Goal: Information Seeking & Learning: Learn about a topic

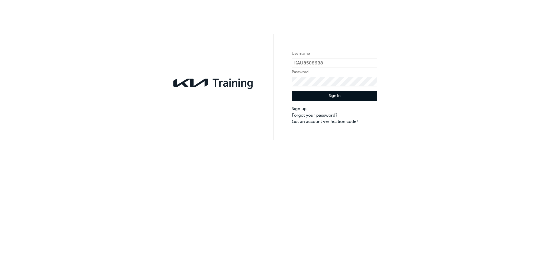
click at [319, 99] on button "Sign In" at bounding box center [335, 96] width 86 height 11
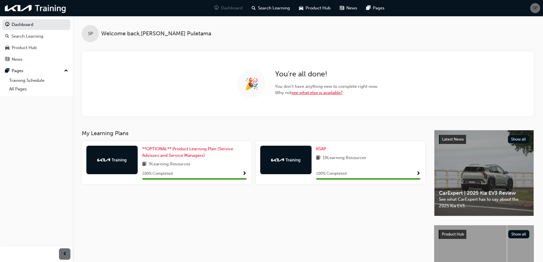
click at [305, 94] on link "see what else is available?" at bounding box center [317, 92] width 51 height 5
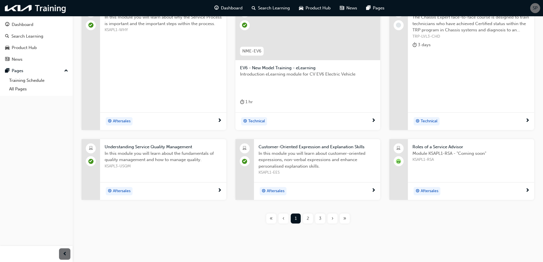
scroll to position [137, 0]
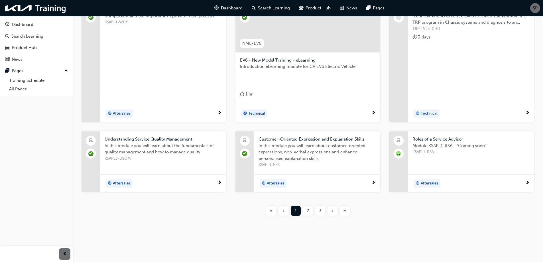
click at [307, 213] on span "2" at bounding box center [308, 211] width 3 height 7
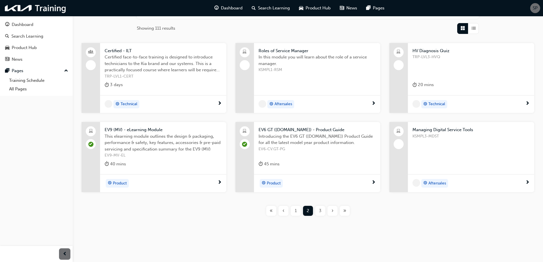
scroll to position [89, 0]
click at [437, 132] on span "Managing Digital Service Tools" at bounding box center [471, 130] width 117 height 7
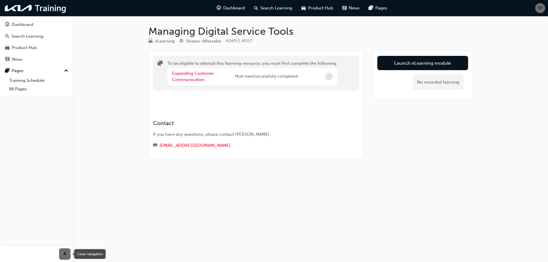
click at [64, 254] on span "prev-icon" at bounding box center [65, 254] width 4 height 7
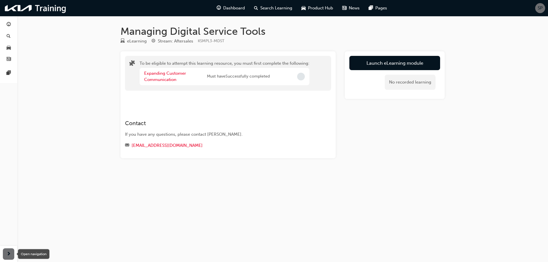
click at [13, 253] on div "button" at bounding box center [8, 253] width 11 height 11
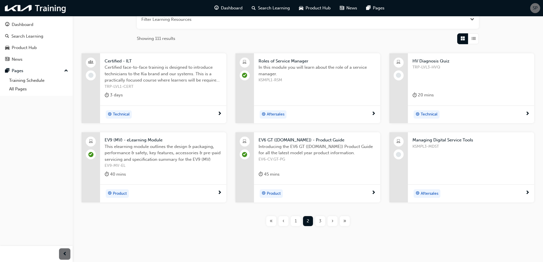
scroll to position [89, 0]
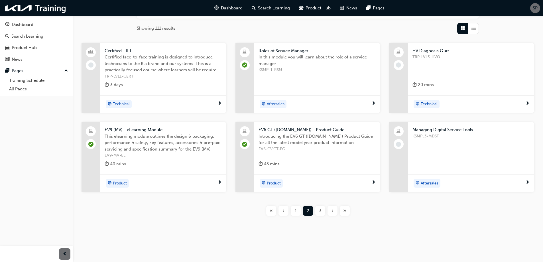
click at [332, 212] on span "›" at bounding box center [333, 211] width 2 height 7
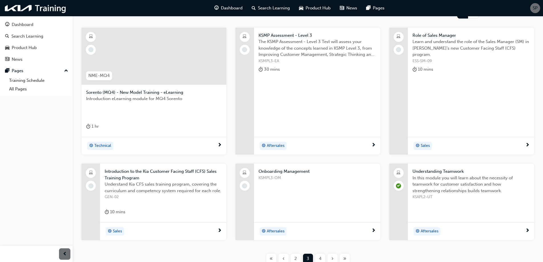
scroll to position [152, 0]
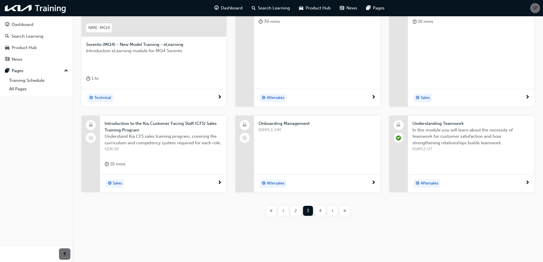
click at [318, 209] on div "4" at bounding box center [320, 211] width 10 height 10
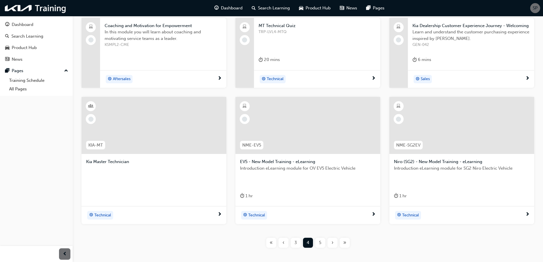
scroll to position [118, 0]
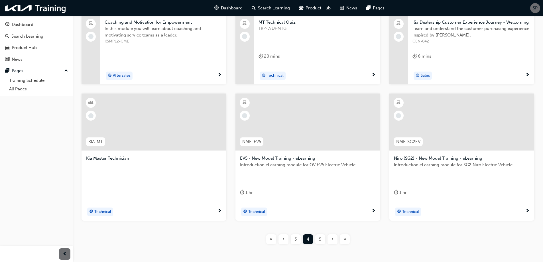
click at [148, 215] on div "Technical" at bounding box center [151, 212] width 131 height 9
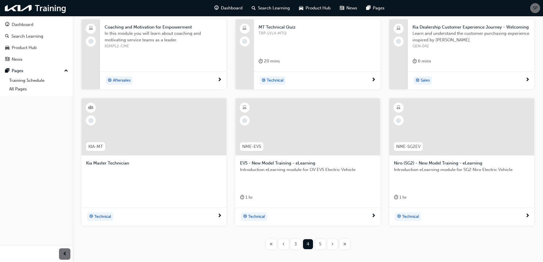
scroll to position [60, 0]
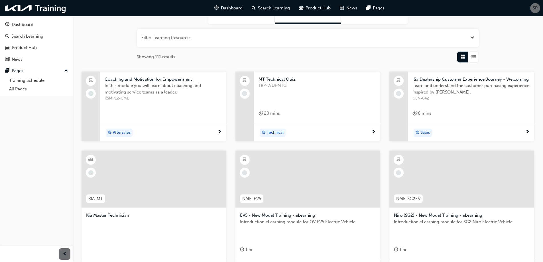
click at [147, 134] on div "Aftersales" at bounding box center [161, 133] width 113 height 9
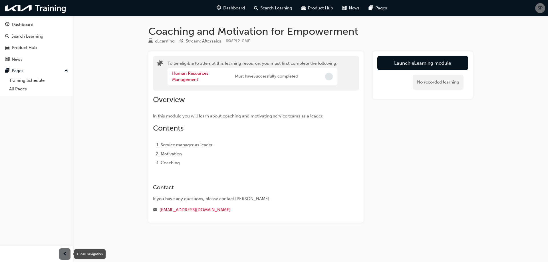
click at [62, 254] on div "button" at bounding box center [64, 253] width 11 height 11
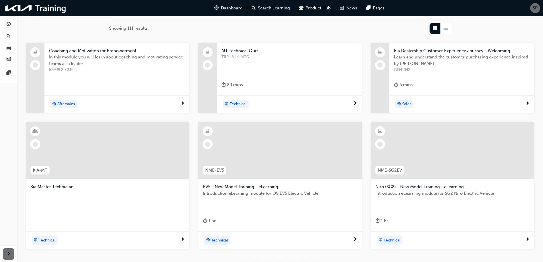
scroll to position [146, 0]
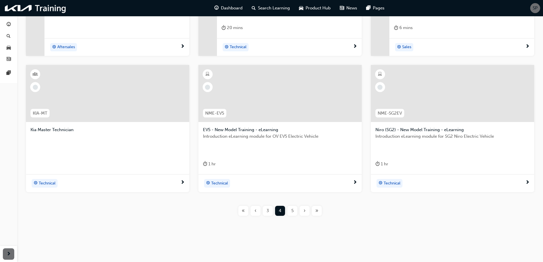
click at [292, 209] on span "5" at bounding box center [293, 211] width 2 height 7
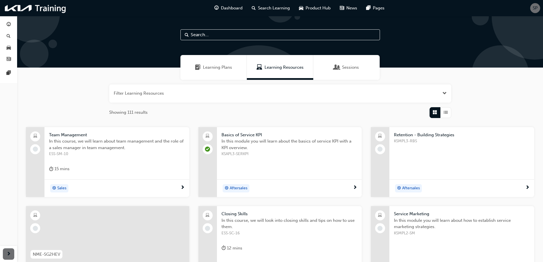
scroll to position [3, 0]
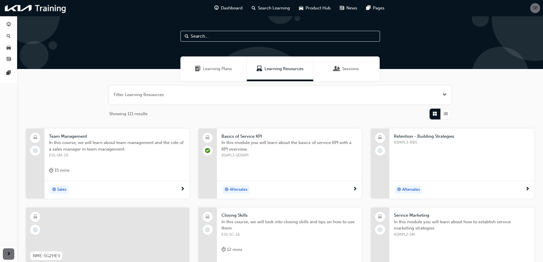
click at [423, 141] on span "KSMPL3-RBS" at bounding box center [462, 142] width 136 height 7
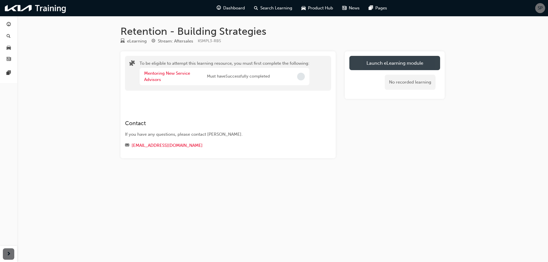
click at [407, 64] on button "Launch eLearning module" at bounding box center [394, 63] width 91 height 14
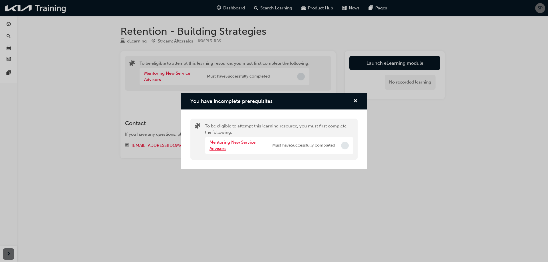
click at [230, 142] on link "Mentoring New Service Advisors" at bounding box center [232, 146] width 46 height 12
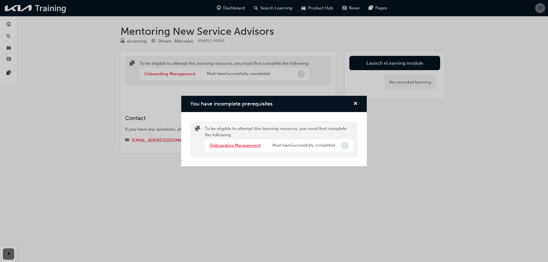
click at [228, 145] on link "Onboarding Management" at bounding box center [234, 145] width 51 height 5
click at [228, 145] on link "Managing Digital Service Tools" at bounding box center [239, 145] width 61 height 5
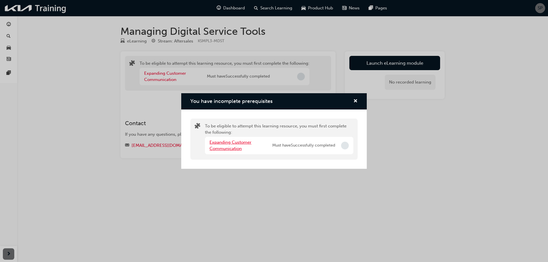
click at [228, 145] on link "Expanding Customer Communication" at bounding box center [230, 146] width 42 height 12
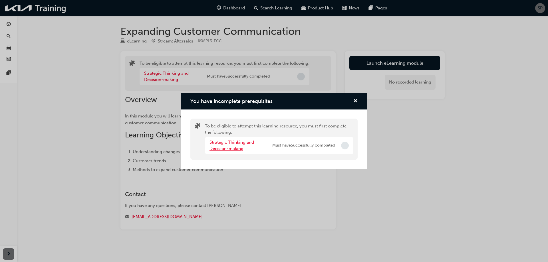
click at [228, 145] on link "Strategic Thinking and Decision-making" at bounding box center [231, 146] width 44 height 12
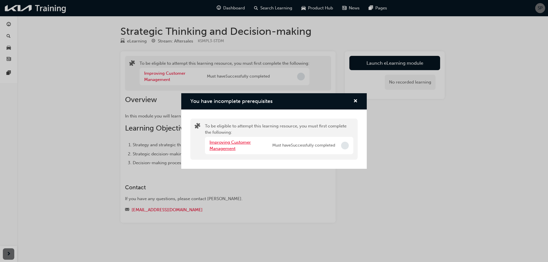
click at [228, 145] on link "Improving Customer Management" at bounding box center [229, 146] width 41 height 12
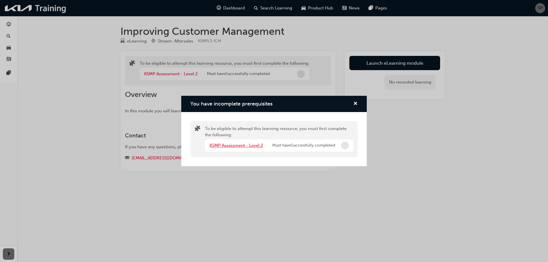
click at [228, 145] on link "KSMP Assessment - Level 2" at bounding box center [236, 145] width 54 height 5
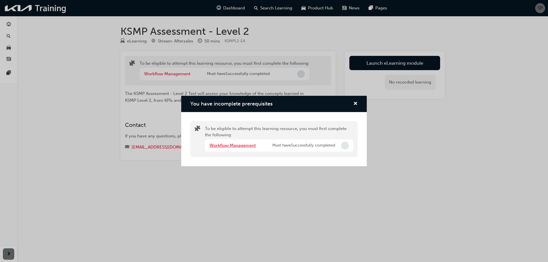
click at [228, 145] on link "Workflow Management" at bounding box center [232, 145] width 46 height 5
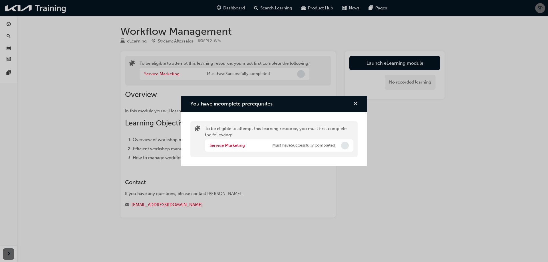
click at [356, 102] on span "cross-icon" at bounding box center [355, 104] width 4 height 5
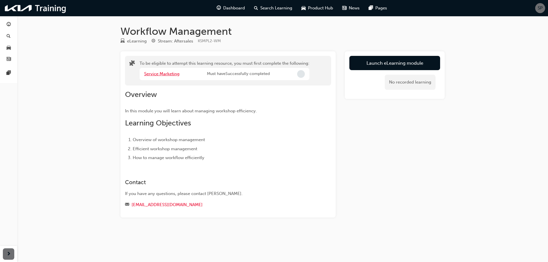
click at [162, 75] on link "Service Marketing" at bounding box center [161, 73] width 35 height 5
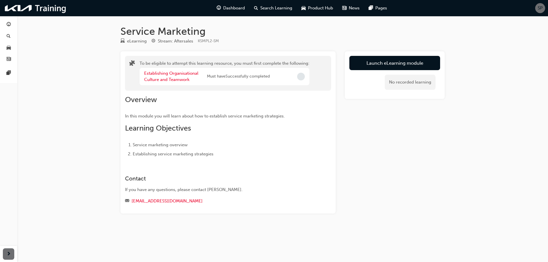
click at [174, 76] on div "Establishing Organisational Culture and Teamwork" at bounding box center [175, 76] width 63 height 13
click at [172, 79] on link "Establishing Organisational Culture and Teamwork" at bounding box center [171, 77] width 54 height 12
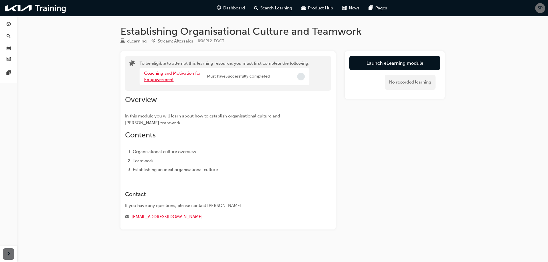
click at [172, 79] on link "Coaching and Motivation for Empowerment" at bounding box center [172, 77] width 57 height 12
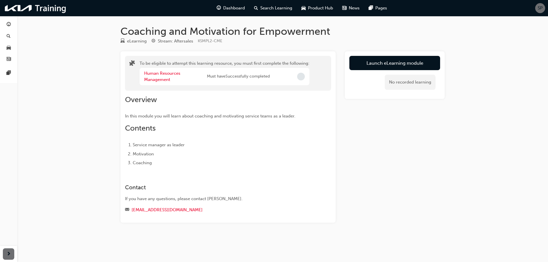
click at [172, 79] on div "Human Resources Management" at bounding box center [175, 76] width 63 height 13
click at [160, 79] on link "Human Resources Management" at bounding box center [162, 77] width 36 height 12
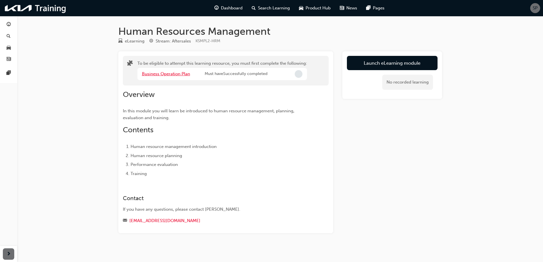
click at [162, 76] on link "Business Operation Plan" at bounding box center [166, 73] width 48 height 5
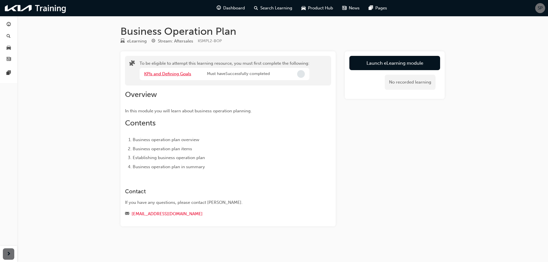
click at [162, 76] on link "KPIs and Defining Goals" at bounding box center [167, 73] width 47 height 5
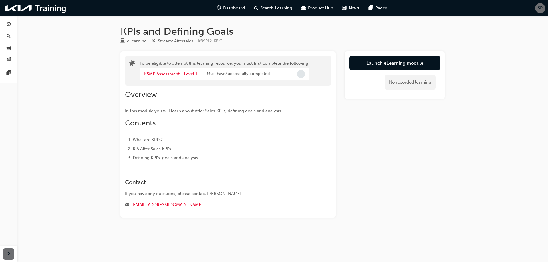
click at [162, 76] on link "KSMP Assessment - Level 1" at bounding box center [170, 73] width 53 height 5
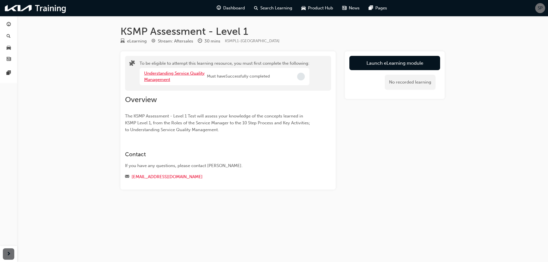
click at [162, 76] on link "Understanding Service Quality Management" at bounding box center [174, 77] width 60 height 12
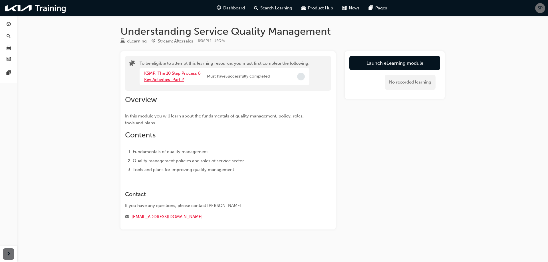
click at [162, 76] on link "KSMP: The 10 Step Process & Key Activities: Part 2" at bounding box center [172, 77] width 57 height 12
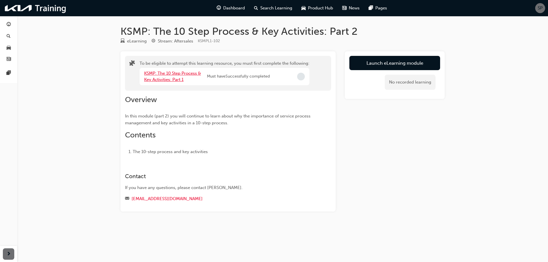
click at [164, 77] on link "KSMP: The 10 Step Process & Key Activities: Part 1" at bounding box center [172, 77] width 57 height 12
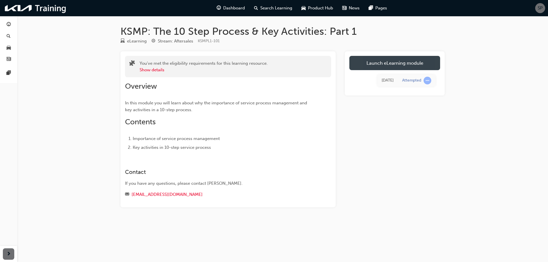
click at [406, 62] on link "Launch eLearning module" at bounding box center [394, 63] width 91 height 14
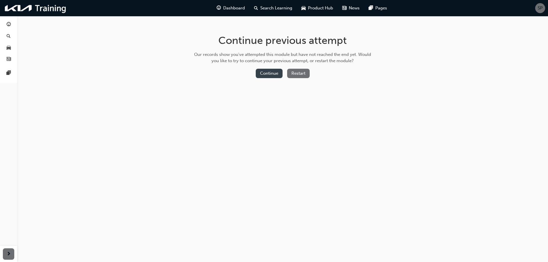
click at [281, 72] on button "Continue" at bounding box center [269, 73] width 27 height 9
